Goal: Navigation & Orientation: Find specific page/section

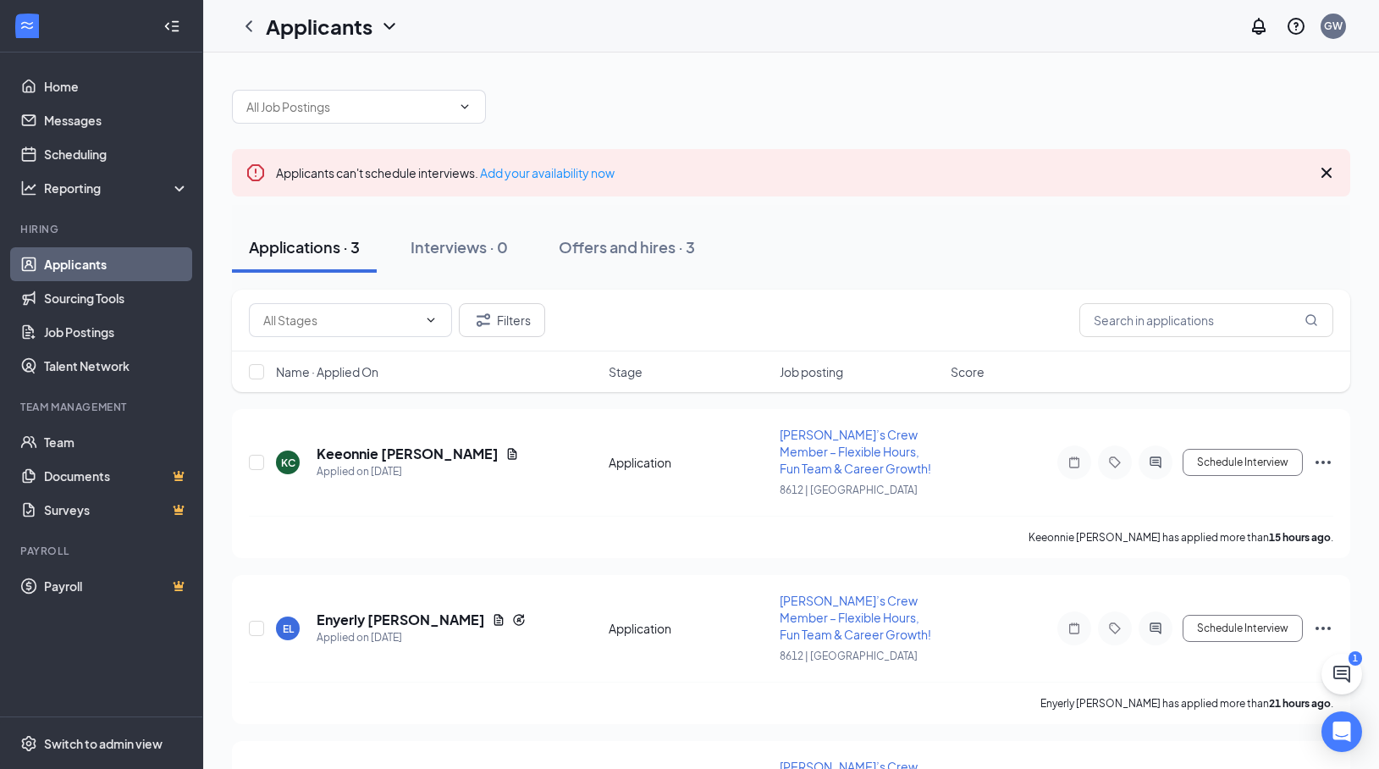
click at [1170, 101] on div at bounding box center [791, 98] width 1118 height 51
click at [1150, 106] on div at bounding box center [791, 98] width 1118 height 51
click at [1149, 106] on div at bounding box center [791, 98] width 1118 height 51
click at [1154, 97] on div at bounding box center [791, 98] width 1118 height 51
click at [1170, 111] on div at bounding box center [791, 98] width 1118 height 51
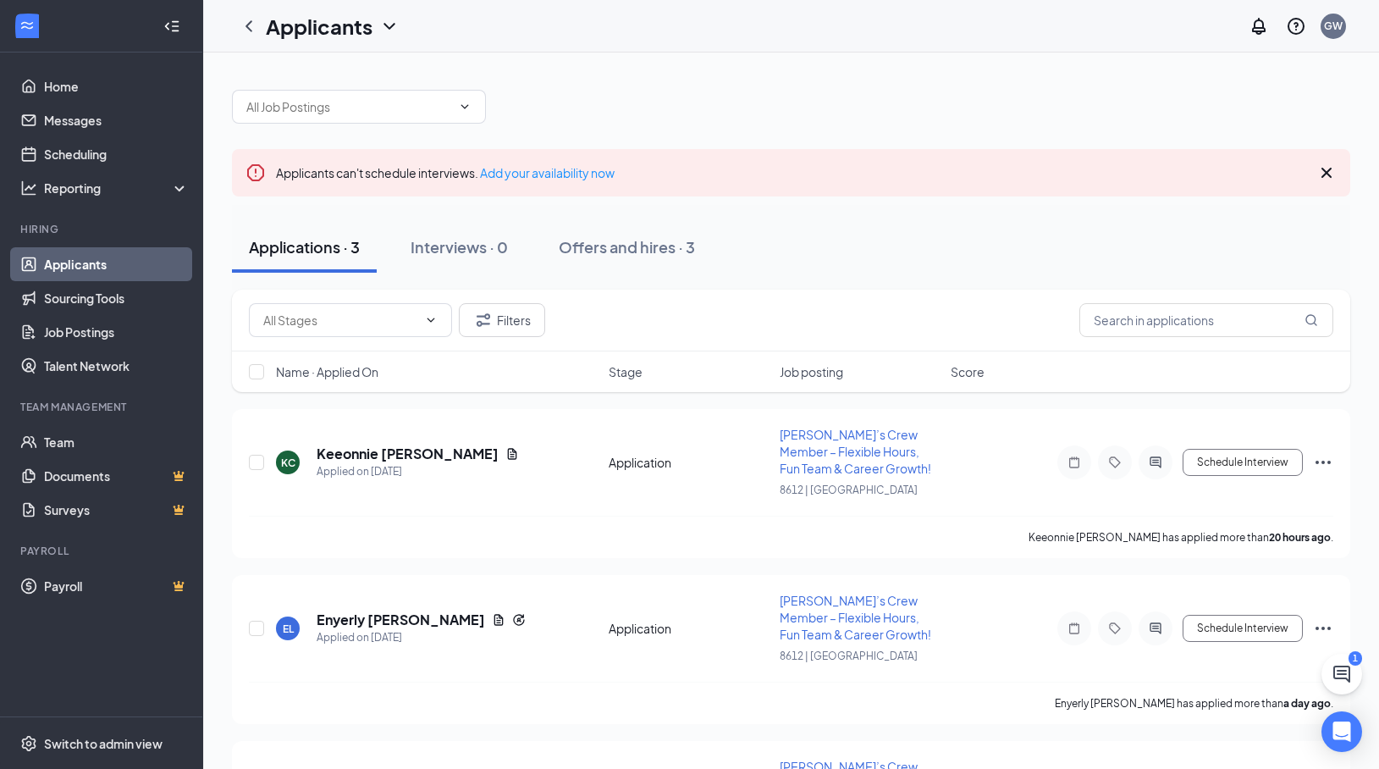
drag, startPoint x: 1155, startPoint y: 95, endPoint x: 1148, endPoint y: 85, distance: 12.7
click at [1158, 96] on div at bounding box center [791, 98] width 1118 height 51
drag, startPoint x: 1147, startPoint y: 85, endPoint x: 1055, endPoint y: 8, distance: 120.2
click at [1146, 88] on div at bounding box center [791, 98] width 1118 height 51
